Goal: Task Accomplishment & Management: Use online tool/utility

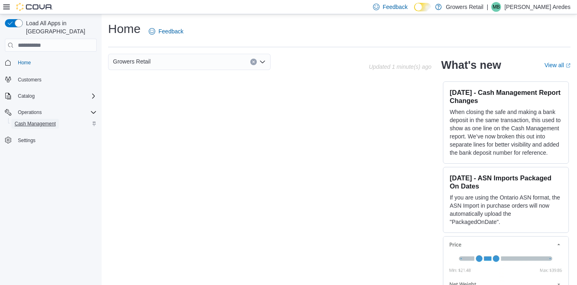
click at [29, 120] on span "Cash Management" at bounding box center [35, 123] width 41 height 7
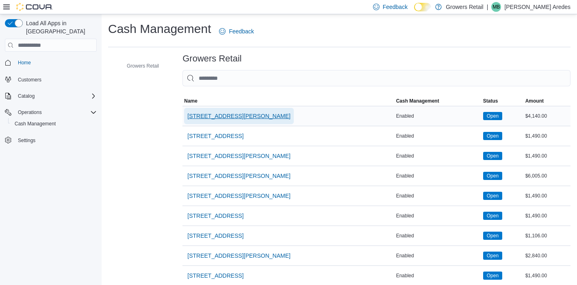
click at [238, 119] on button "[STREET_ADDRESS][PERSON_NAME]" at bounding box center [239, 116] width 110 height 16
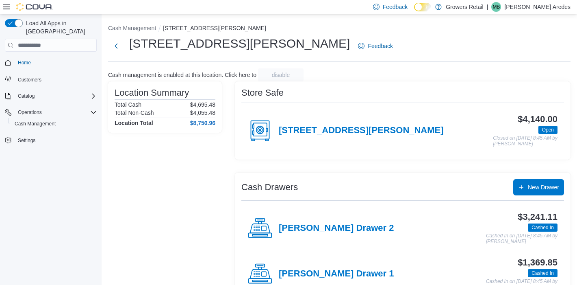
scroll to position [24, 0]
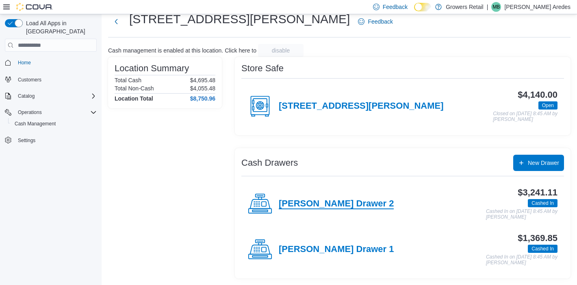
click at [326, 208] on h4 "[PERSON_NAME] Drawer 2" at bounding box center [336, 203] width 115 height 11
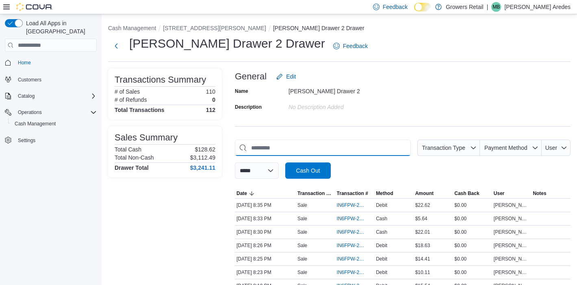
click at [268, 144] on input "This is a search bar. As you type, the results lower in the page will automatic…" at bounding box center [323, 147] width 176 height 16
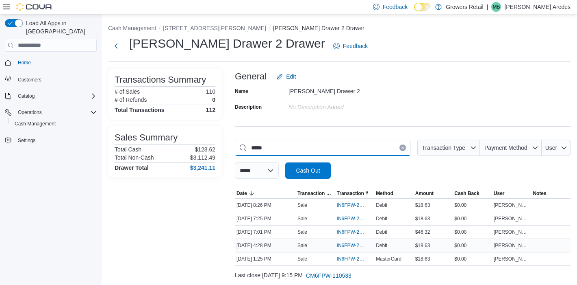
scroll to position [8, 0]
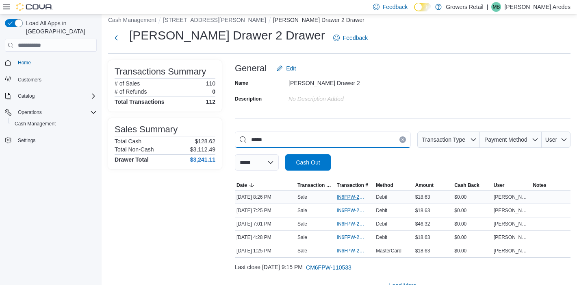
type input "*****"
click at [346, 197] on span "IN6FPW-2064392" at bounding box center [351, 196] width 28 height 7
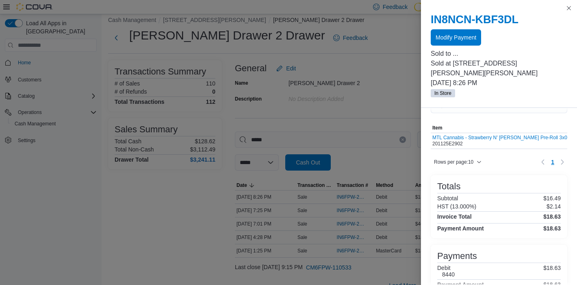
scroll to position [22, 0]
click at [463, 33] on span "Modify Payment" at bounding box center [456, 37] width 41 height 8
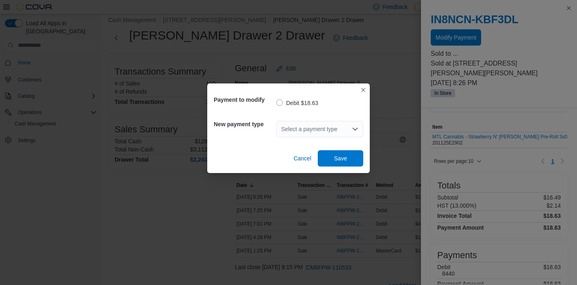
click at [332, 125] on div "Select a payment type" at bounding box center [319, 129] width 87 height 16
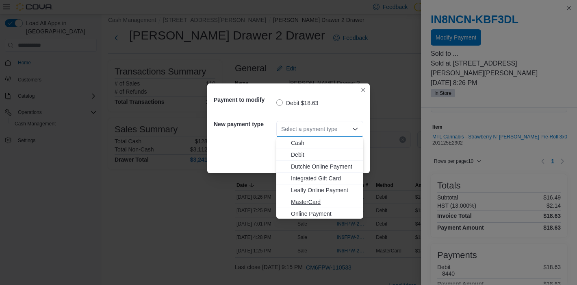
click at [311, 200] on span "MasterCard" at bounding box center [324, 202] width 67 height 8
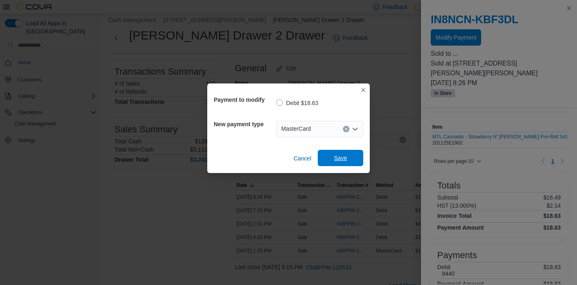
click at [338, 156] on span "Save" at bounding box center [340, 158] width 13 height 8
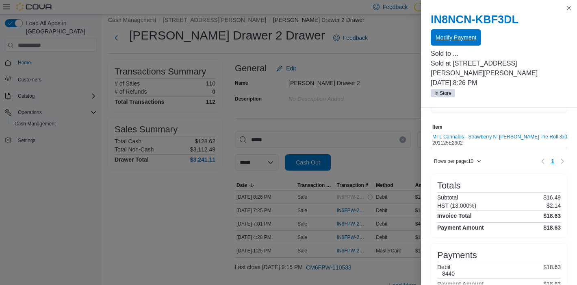
scroll to position [0, 0]
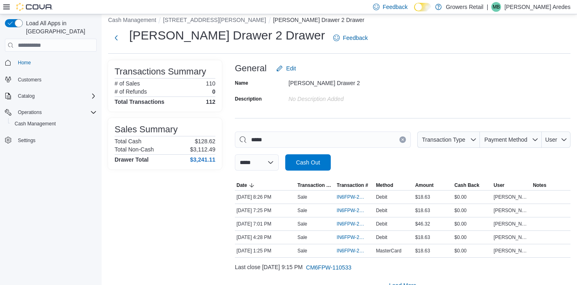
click at [402, 139] on icon "Clear input" at bounding box center [403, 139] width 2 height 2
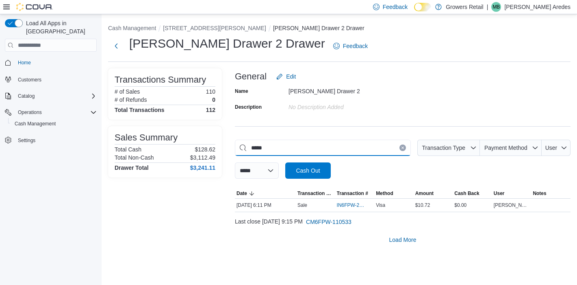
type input "*****"
click at [404, 172] on div "**********" at bounding box center [403, 158] width 336 height 39
click at [354, 205] on span "IN6FPW-2064094" at bounding box center [351, 205] width 28 height 7
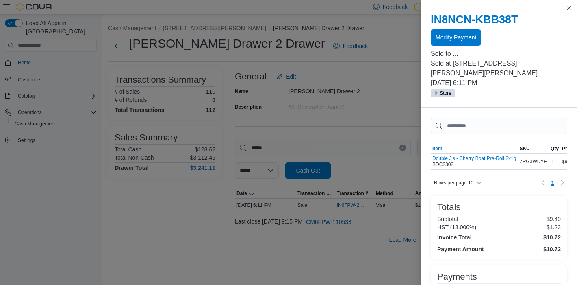
scroll to position [58, 0]
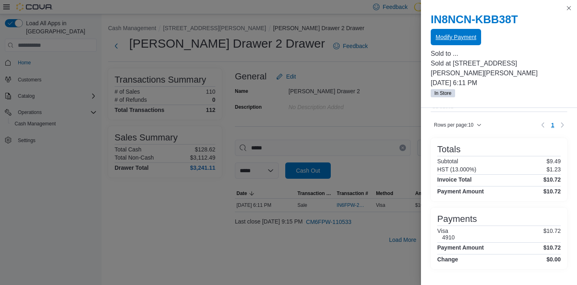
click at [469, 37] on span "Modify Payment" at bounding box center [456, 37] width 41 height 8
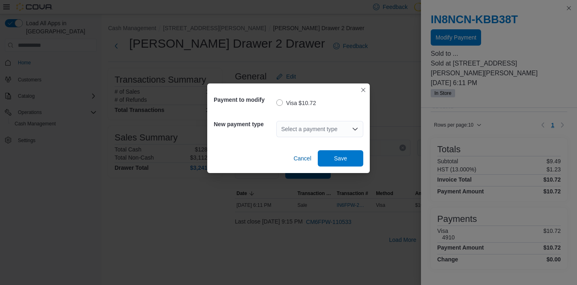
click at [327, 130] on div "Select a payment type" at bounding box center [319, 129] width 87 height 16
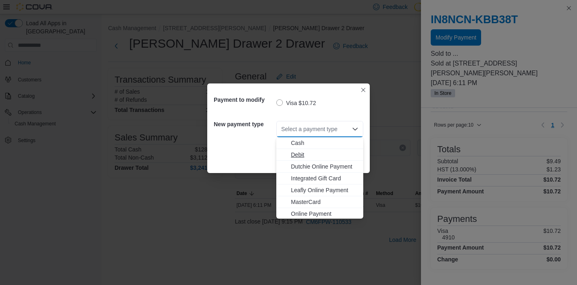
click at [303, 152] on span "Debit" at bounding box center [324, 154] width 67 height 8
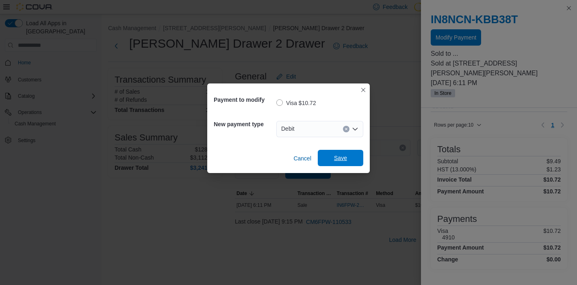
click at [346, 161] on span "Save" at bounding box center [340, 158] width 13 height 8
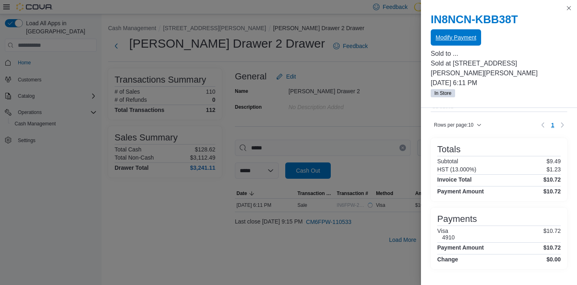
scroll to position [0, 0]
